Goal: Task Accomplishment & Management: Manage account settings

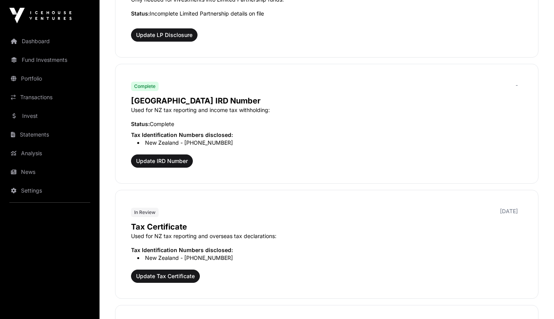
scroll to position [669, 0]
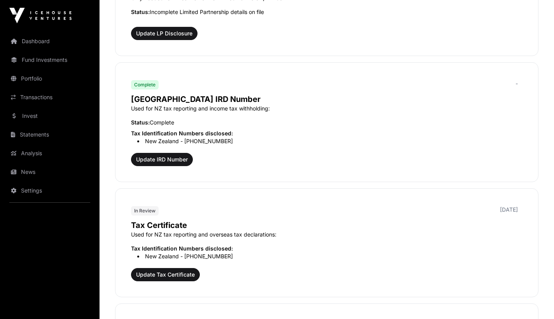
click at [167, 160] on span "Update IRD Number" at bounding box center [162, 159] width 52 height 8
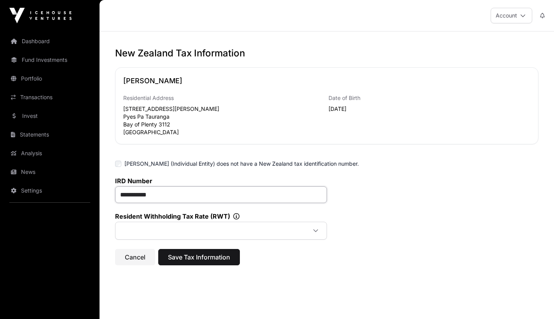
click at [172, 197] on input "**********" at bounding box center [221, 194] width 212 height 17
type input "*"
click at [207, 258] on span "Save Tax Information" at bounding box center [199, 256] width 62 height 9
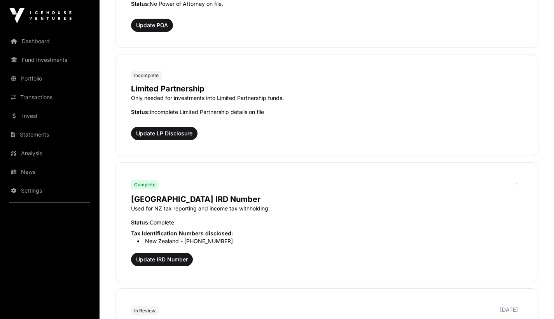
scroll to position [572, 0]
